Goal: Information Seeking & Learning: Learn about a topic

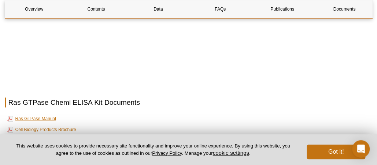
click at [41, 115] on link "Ras GTPase Manual" at bounding box center [31, 119] width 49 height 9
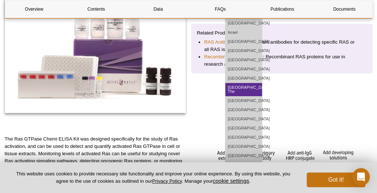
scroll to position [146, 0]
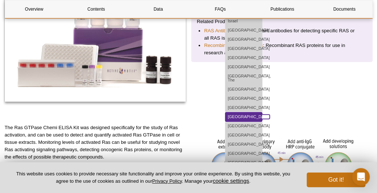
click at [253, 115] on link "[GEOGRAPHIC_DATA]" at bounding box center [243, 116] width 37 height 9
click at [257, 112] on link "[GEOGRAPHIC_DATA]" at bounding box center [243, 116] width 37 height 9
click at [256, 112] on link "[GEOGRAPHIC_DATA]" at bounding box center [243, 116] width 37 height 9
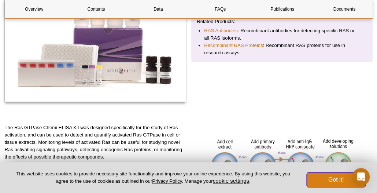
click at [337, 165] on button "Got it!" at bounding box center [335, 179] width 59 height 15
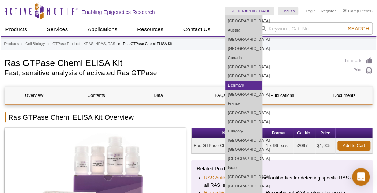
scroll to position [73, 0]
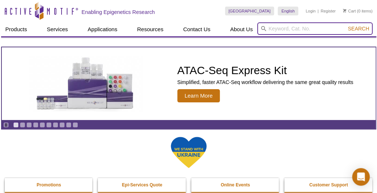
click at [275, 28] on input "search" at bounding box center [314, 28] width 115 height 12
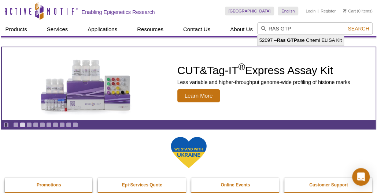
click at [297, 38] on strong "Ras GTP" at bounding box center [286, 39] width 20 height 5
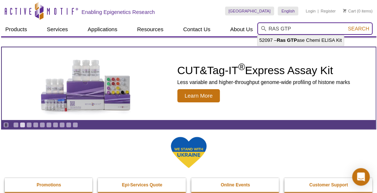
type input "52097 – Ras GTPase Chemi ELISA Kit"
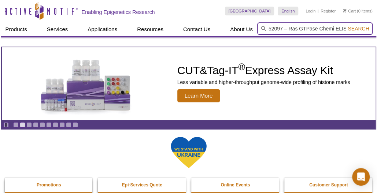
scroll to position [0, 7]
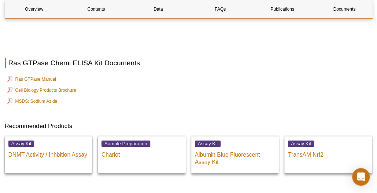
scroll to position [1318, 0]
